Goal: Ask a question

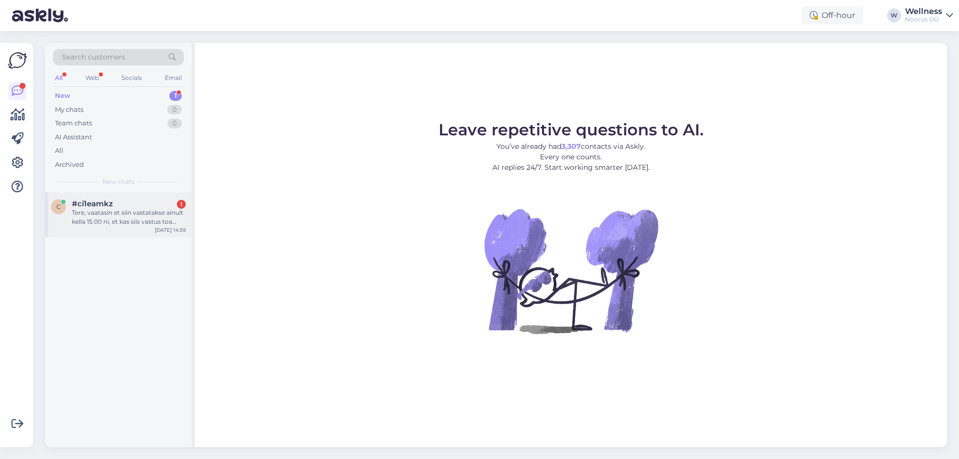
click at [139, 221] on div "Tere, vaatasin et siin vastatakse ainult kella 15.00 ni, et kas siis vastus toa…" at bounding box center [129, 217] width 114 height 18
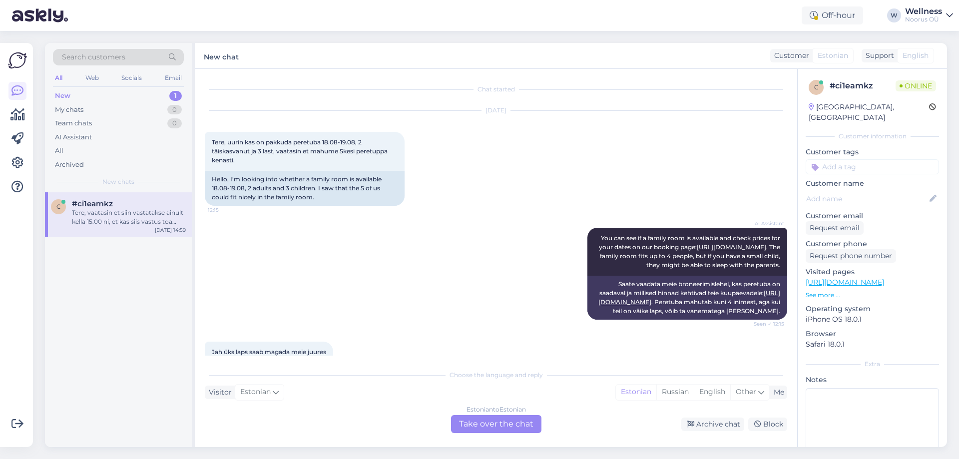
scroll to position [643, 0]
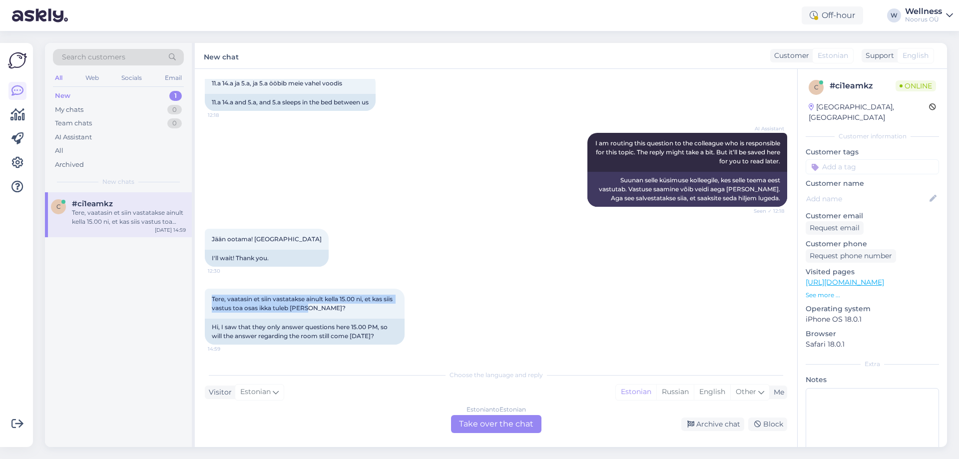
drag, startPoint x: 333, startPoint y: 307, endPoint x: 204, endPoint y: 291, distance: 130.2
click at [204, 291] on div "Chat started Aug 16 2025 Tere, uurin kas on pakkuda peretuba 18.08-19.08, 2 täi…" at bounding box center [496, 258] width 602 height 378
copy span "Tere, vaatasin et siin vastatakse ainult kella 15.00 ni, et kas siis vastus toa…"
click at [490, 167] on div "AI Assistant I am routing this question to the colleague who is responsible for…" at bounding box center [496, 170] width 582 height 96
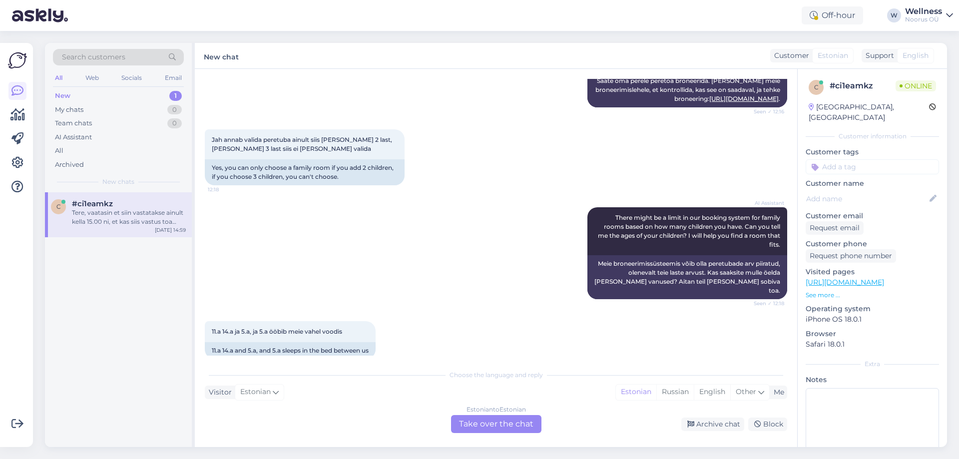
scroll to position [443, 0]
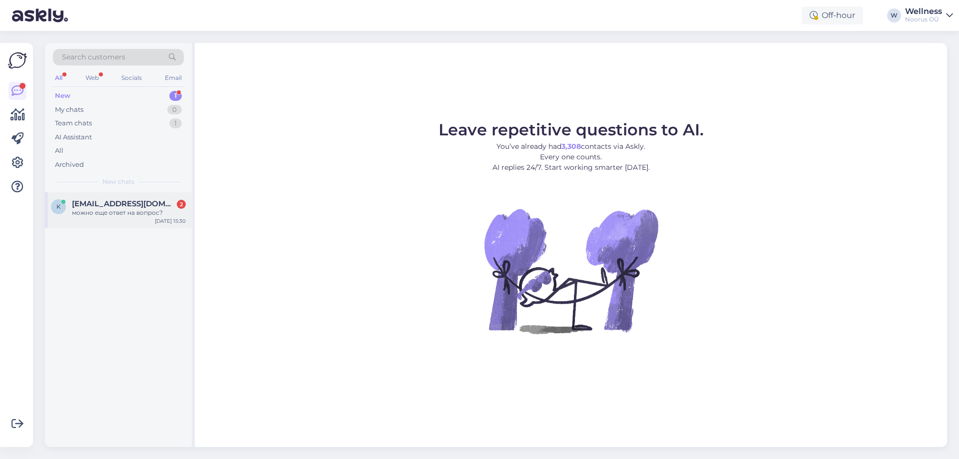
click at [162, 217] on div "можно еще ответ на вопрос?" at bounding box center [129, 212] width 114 height 9
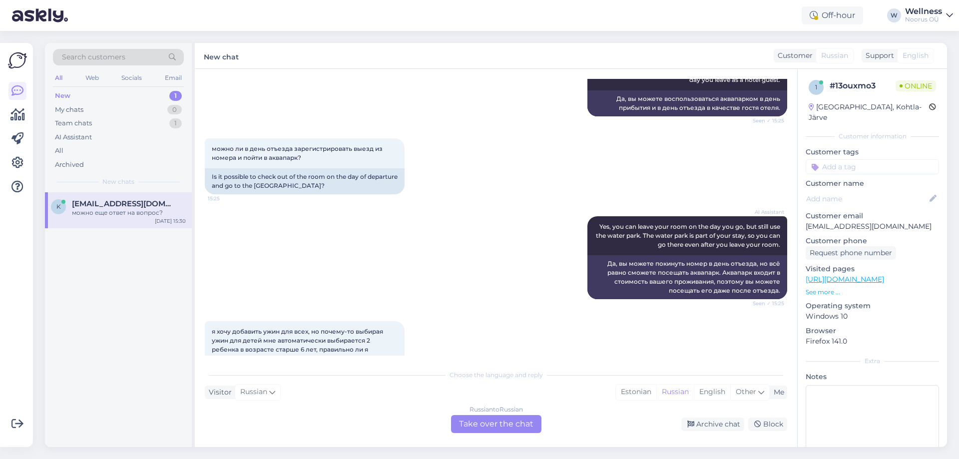
scroll to position [177, 0]
